Goal: Task Accomplishment & Management: Use online tool/utility

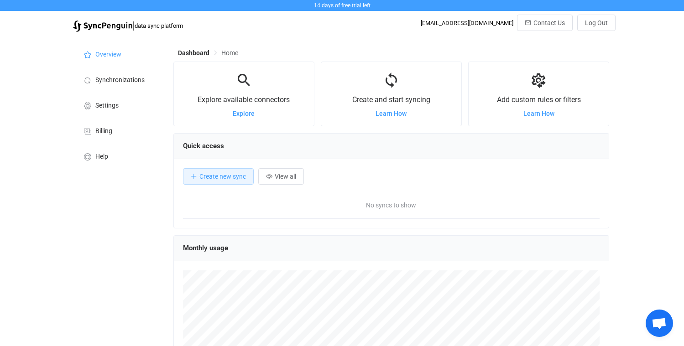
scroll to position [177, 436]
click at [210, 178] on span "Create new sync" at bounding box center [222, 176] width 47 height 7
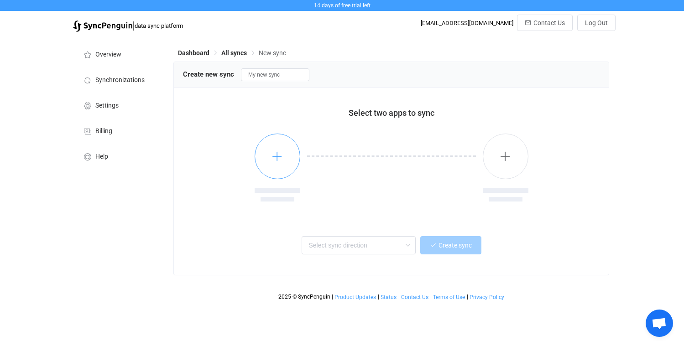
click at [275, 156] on icon "button" at bounding box center [277, 156] width 11 height 11
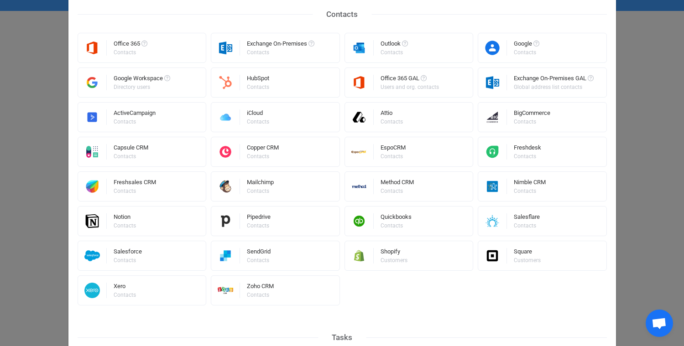
scroll to position [205, 0]
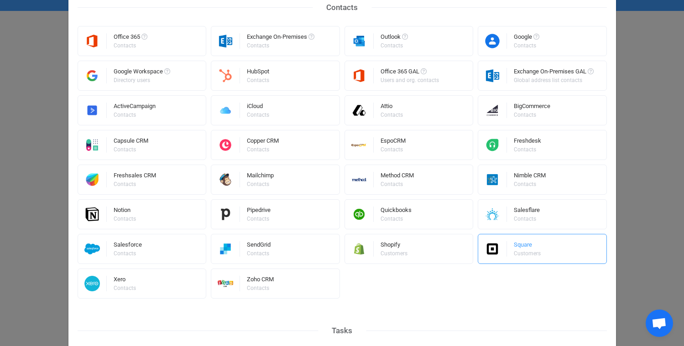
click at [505, 245] on img "Select a connector" at bounding box center [492, 249] width 29 height 16
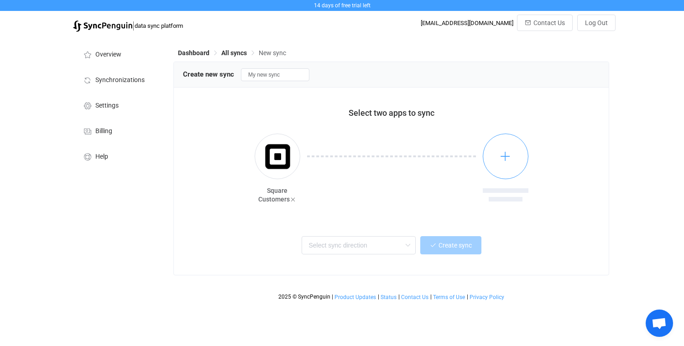
click at [506, 150] on button "button" at bounding box center [506, 157] width 46 height 46
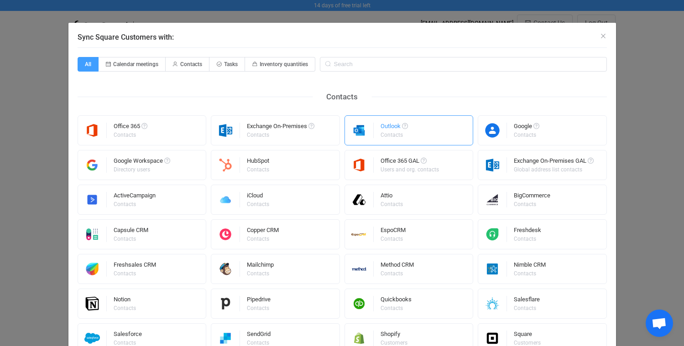
scroll to position [0, 0]
click at [347, 64] on input "Sync Square Customers with:" at bounding box center [463, 64] width 287 height 15
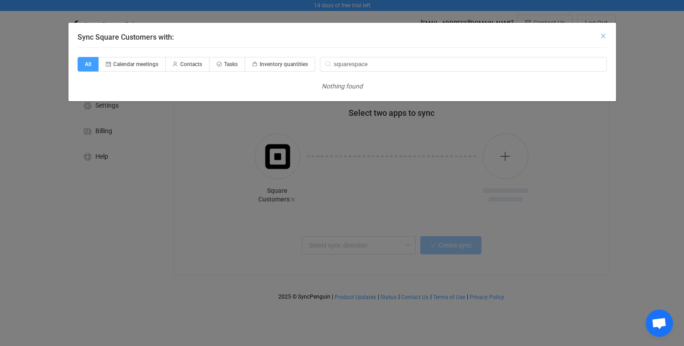
click at [606, 34] on icon "Close" at bounding box center [603, 35] width 7 height 7
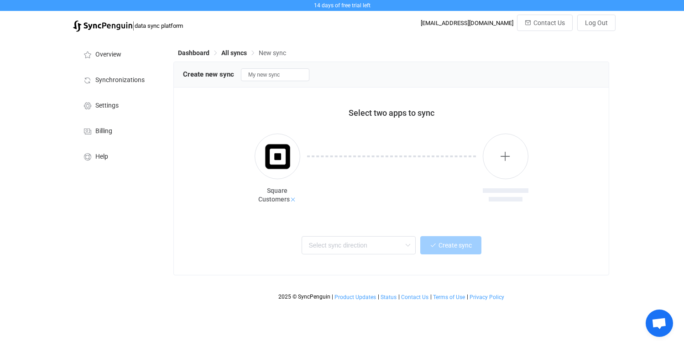
click at [292, 199] on icon at bounding box center [293, 200] width 6 height 6
click at [278, 159] on icon "button" at bounding box center [277, 156] width 11 height 11
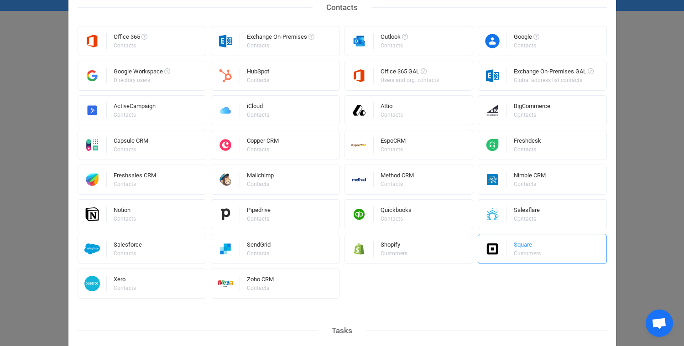
click at [529, 248] on div "Square" at bounding box center [528, 246] width 28 height 9
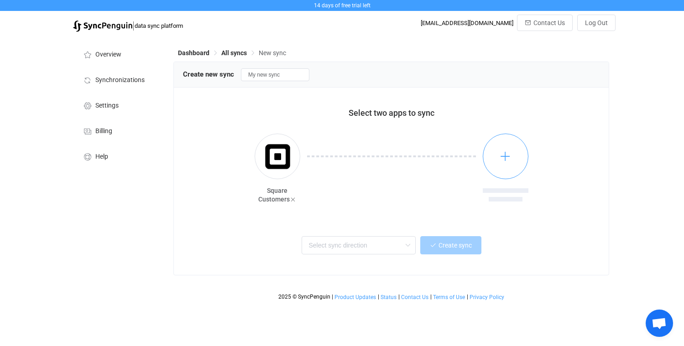
click at [508, 156] on icon "button" at bounding box center [505, 156] width 11 height 11
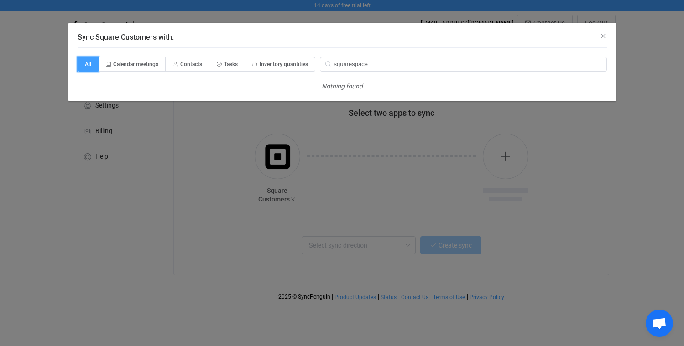
click at [85, 61] on span "All" at bounding box center [88, 64] width 21 height 15
click at [85, 61] on input "All" at bounding box center [83, 61] width 6 height 6
click at [372, 65] on input "squarespace" at bounding box center [463, 64] width 287 height 15
type input "squarespace"
click at [277, 64] on span "Inventory quantities" at bounding box center [284, 64] width 48 height 6
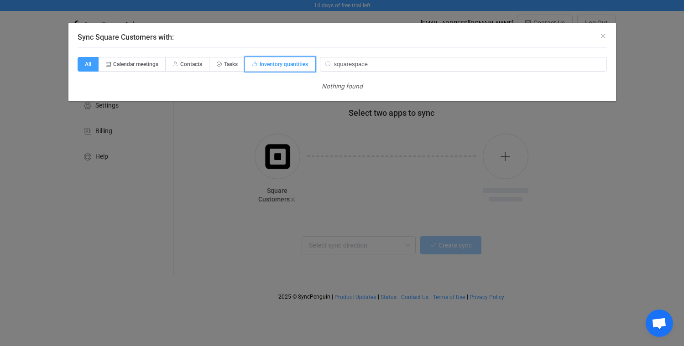
click at [253, 64] on input "Inventory quantities" at bounding box center [250, 61] width 6 height 6
radio input "true"
radio input "false"
click at [383, 65] on input "squarespace" at bounding box center [463, 64] width 287 height 15
click at [605, 34] on icon "Close" at bounding box center [603, 35] width 7 height 7
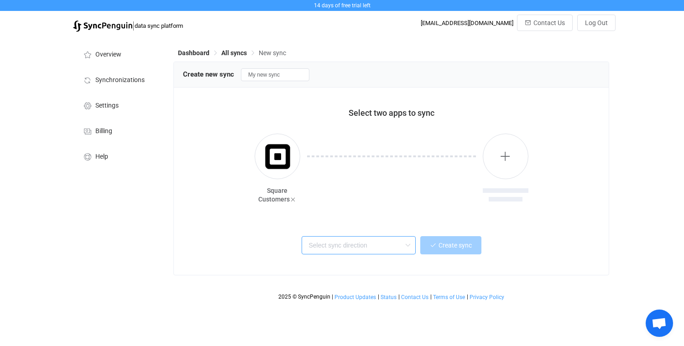
click at [371, 242] on input "text" at bounding box center [359, 245] width 114 height 18
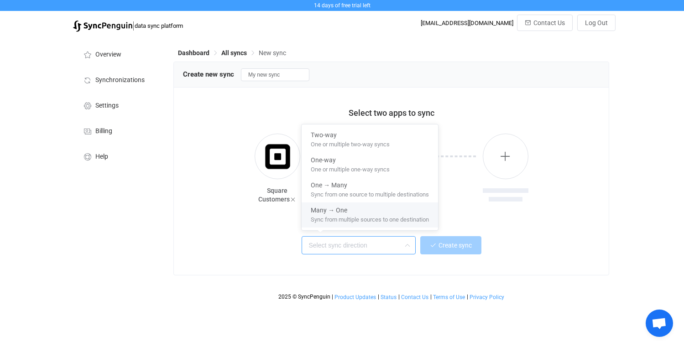
click at [628, 136] on div "14 days of free trial left | data sync platform craftycoutureco1@gmail.com Cont…" at bounding box center [342, 152] width 684 height 305
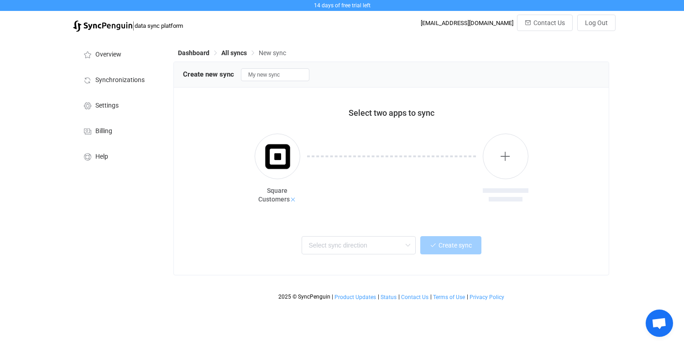
click at [292, 201] on icon at bounding box center [293, 200] width 6 height 6
click at [277, 158] on icon "button" at bounding box center [277, 156] width 11 height 11
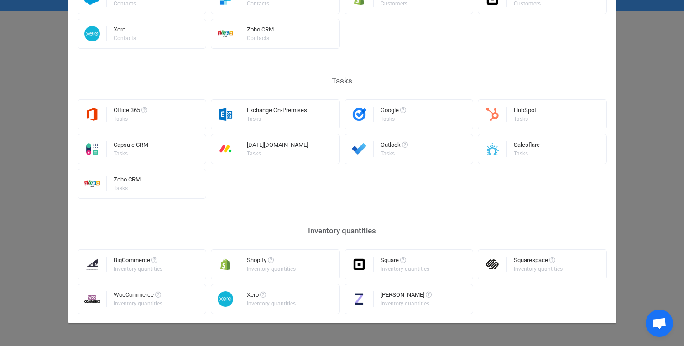
scroll to position [455, 0]
click at [511, 267] on div "Squarespace Inventory quantities" at bounding box center [542, 265] width 129 height 30
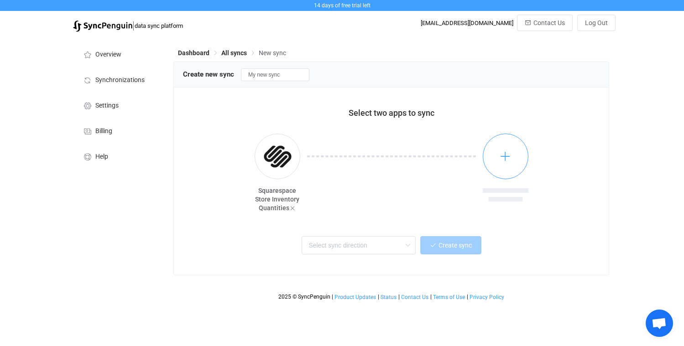
click at [503, 157] on icon "button" at bounding box center [505, 156] width 11 height 11
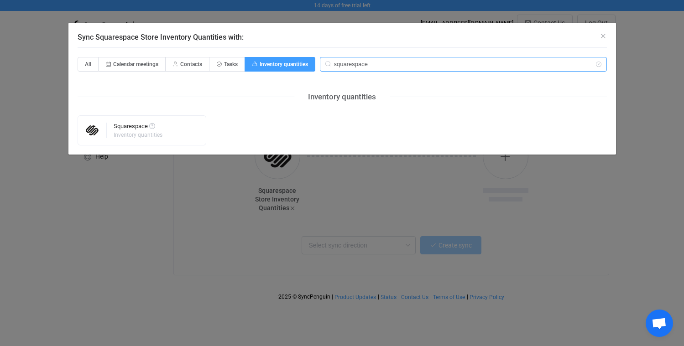
drag, startPoint x: 383, startPoint y: 65, endPoint x: 355, endPoint y: 65, distance: 28.8
click at [355, 65] on input "squarespace" at bounding box center [463, 64] width 287 height 15
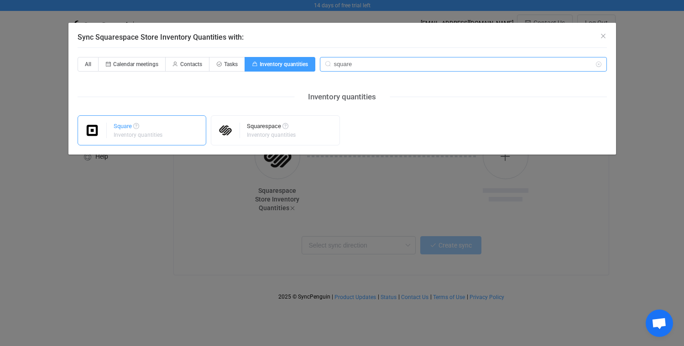
type input "square"
click at [141, 125] on div "Square" at bounding box center [139, 127] width 50 height 9
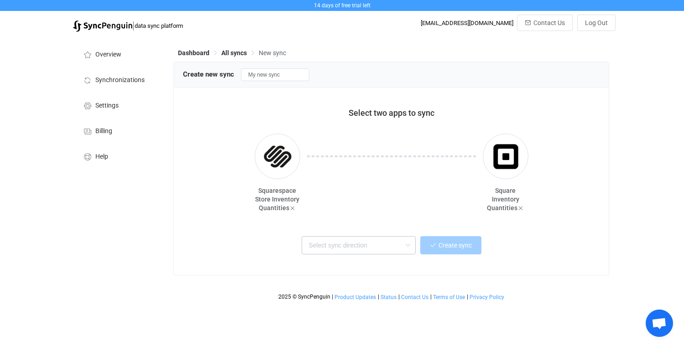
click at [410, 238] on icon at bounding box center [407, 245] width 11 height 18
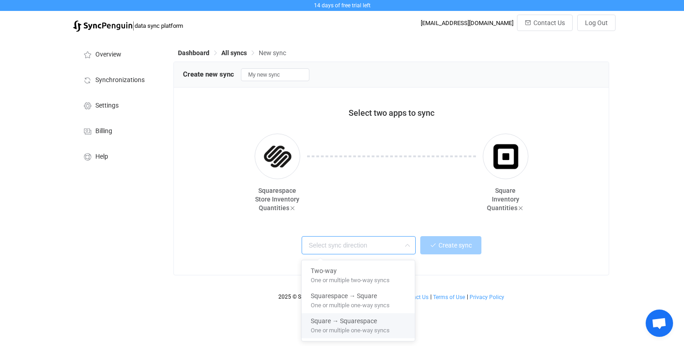
click at [366, 328] on span "One or multiple one-way syncs" at bounding box center [350, 329] width 79 height 10
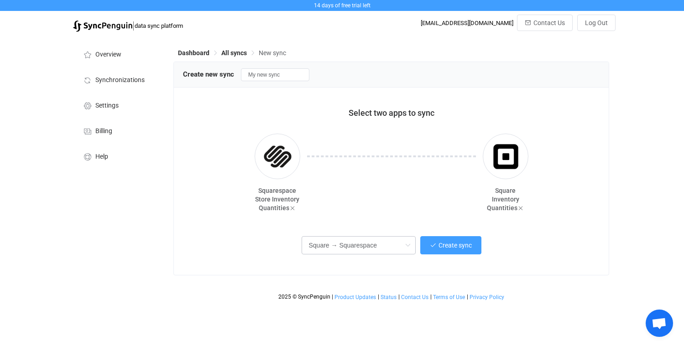
click at [410, 242] on icon at bounding box center [407, 245] width 11 height 18
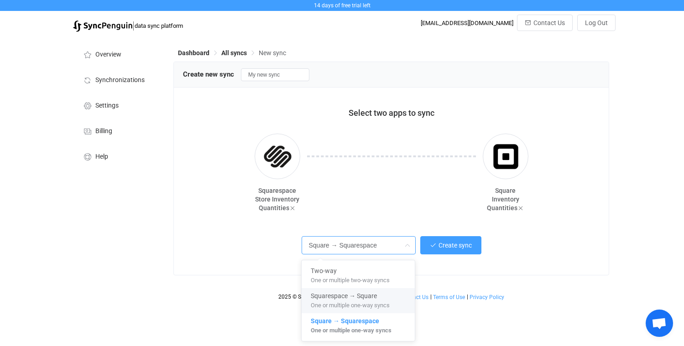
click at [387, 300] on span "One or multiple one-way syncs" at bounding box center [350, 304] width 79 height 10
type input "Squarespace → Square"
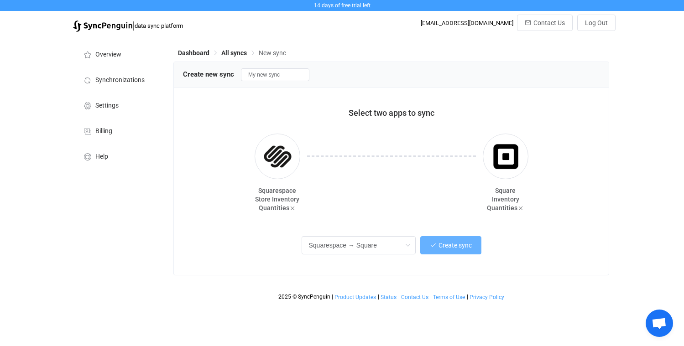
click at [441, 249] on span "Create sync" at bounding box center [455, 245] width 33 height 7
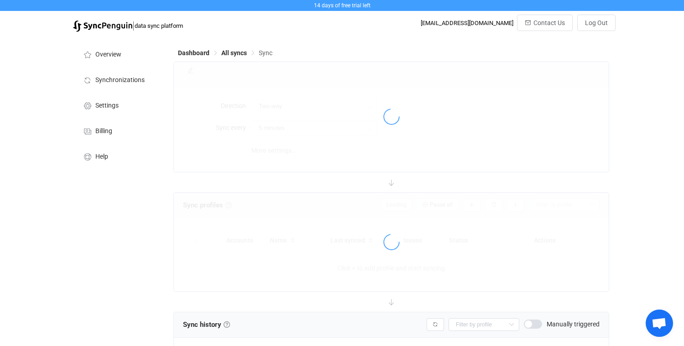
type input "Squarespace → Square"
type input "10 minutes"
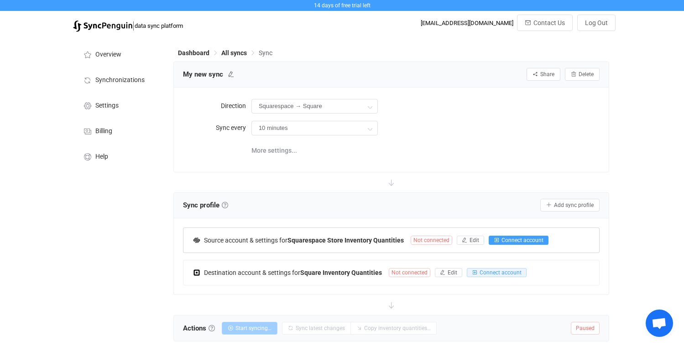
click at [512, 242] on span "Connect account" at bounding box center [523, 240] width 42 height 6
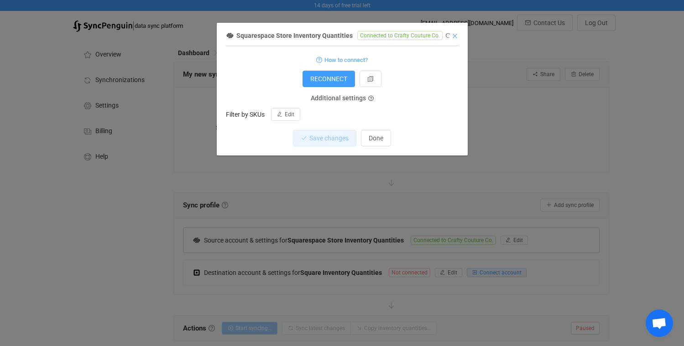
click at [455, 35] on icon "Close" at bounding box center [454, 35] width 7 height 7
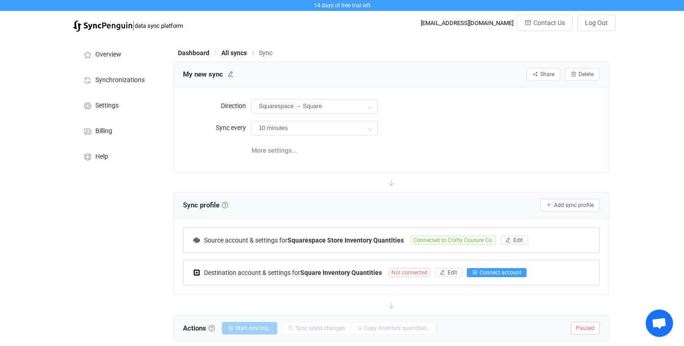
click at [500, 272] on span "Connect account" at bounding box center [501, 273] width 42 height 6
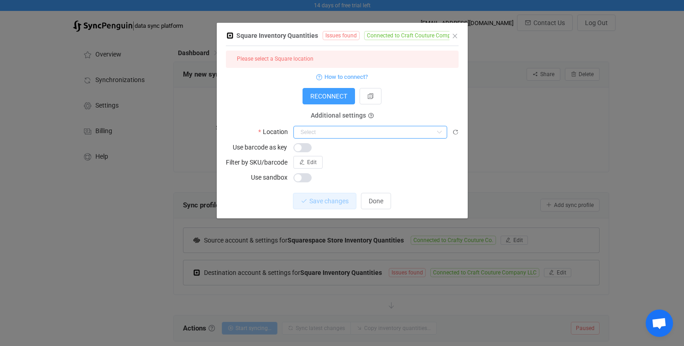
click at [349, 133] on input "dialog" at bounding box center [370, 132] width 154 height 13
click at [352, 155] on span "Craft Couture Company LLC" at bounding box center [343, 154] width 80 height 7
type input "Craft Couture Company LLC"
click at [306, 201] on span "Save changes" at bounding box center [321, 201] width 39 height 7
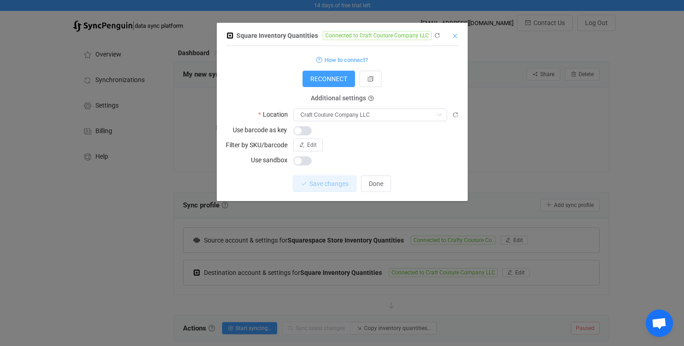
click at [455, 36] on icon "Close" at bounding box center [454, 35] width 7 height 7
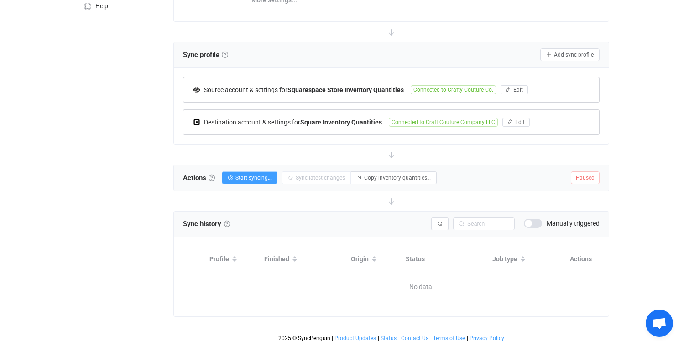
scroll to position [151, 0]
click at [530, 222] on span at bounding box center [533, 223] width 18 height 9
click at [537, 223] on span at bounding box center [533, 223] width 18 height 9
click at [252, 175] on span "Start syncing…" at bounding box center [254, 178] width 36 height 6
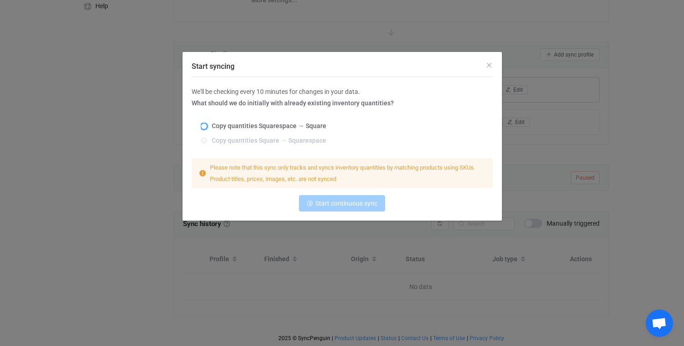
click at [205, 127] on span "Start syncing" at bounding box center [204, 126] width 6 height 6
click at [205, 127] on input "Copy quantities Squarespace → Square" at bounding box center [204, 126] width 6 height 7
radio input "true"
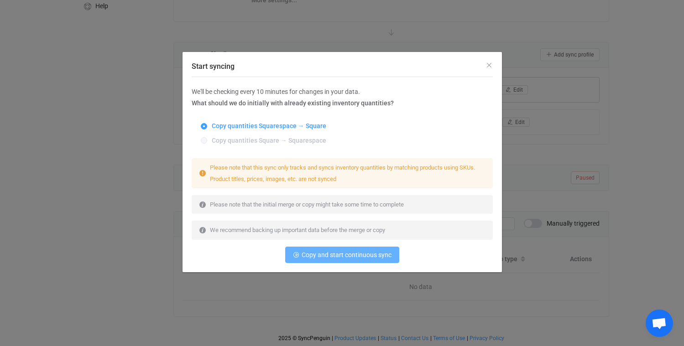
click at [353, 256] on span "Copy and start continuous sync" at bounding box center [347, 254] width 90 height 7
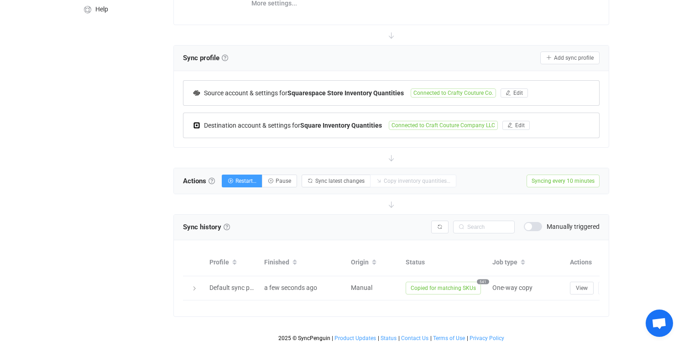
scroll to position [147, 0]
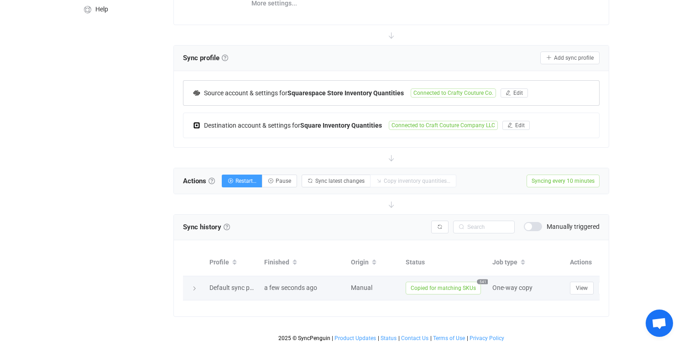
click at [398, 288] on div "Manual" at bounding box center [373, 288] width 55 height 10
click at [577, 288] on span "View" at bounding box center [582, 288] width 12 height 6
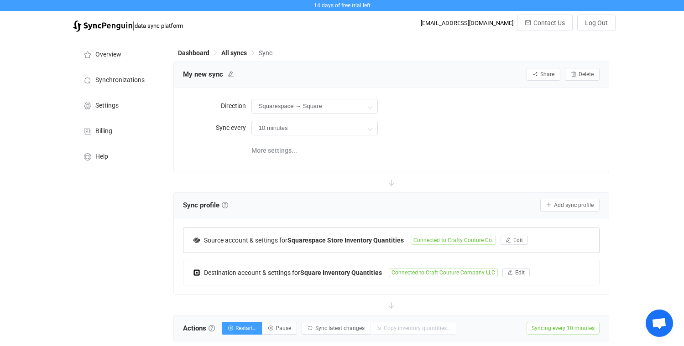
scroll to position [0, 0]
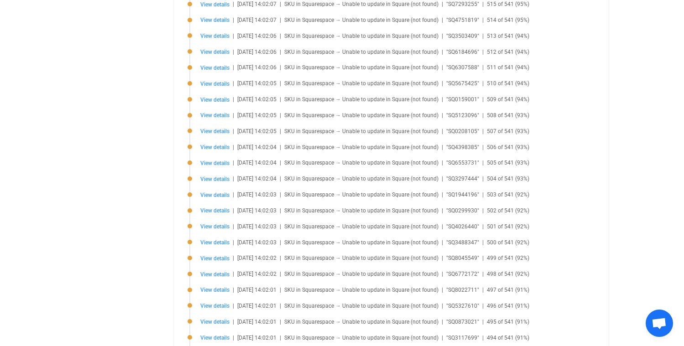
scroll to position [698, 0]
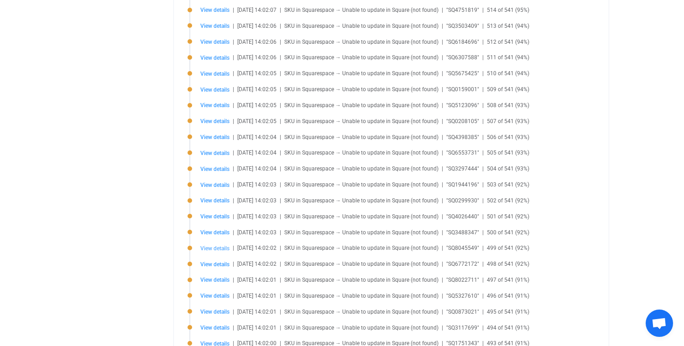
click at [208, 249] on span "View details" at bounding box center [214, 249] width 29 height 6
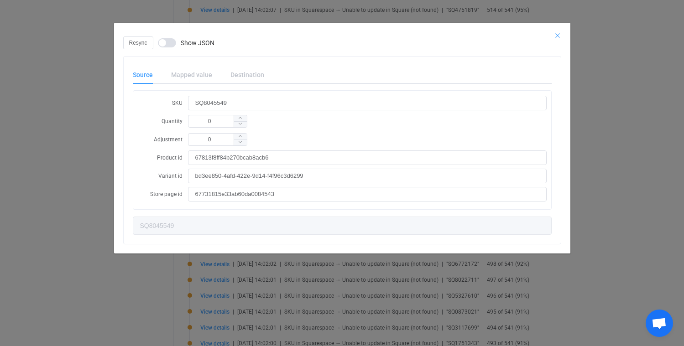
click at [557, 32] on icon "Close" at bounding box center [557, 35] width 7 height 7
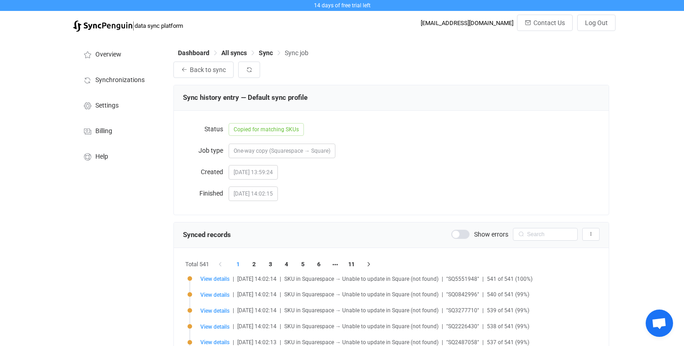
scroll to position [0, 0]
click at [110, 57] on span "Overview" at bounding box center [108, 54] width 26 height 7
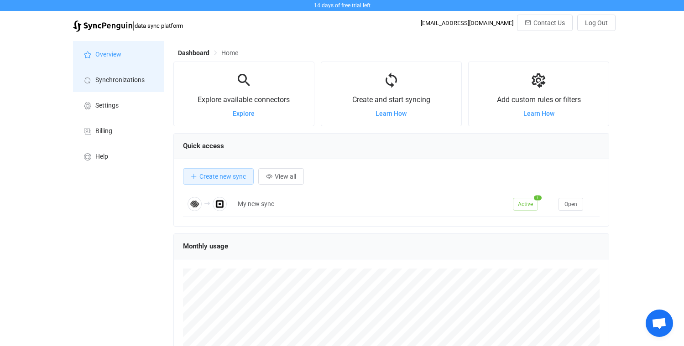
scroll to position [177, 436]
click at [116, 80] on span "Synchronizations" at bounding box center [119, 80] width 49 height 7
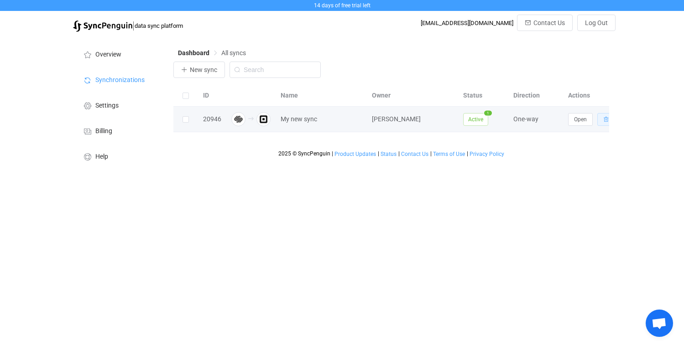
click at [605, 119] on icon "button" at bounding box center [605, 119] width 5 height 5
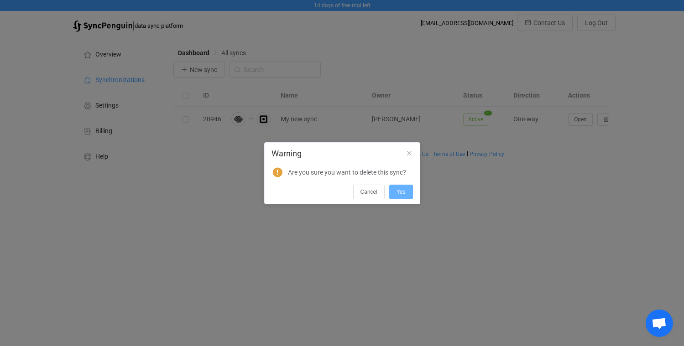
click at [404, 190] on span "Yes" at bounding box center [401, 192] width 9 height 6
